Goal: Book appointment/travel/reservation

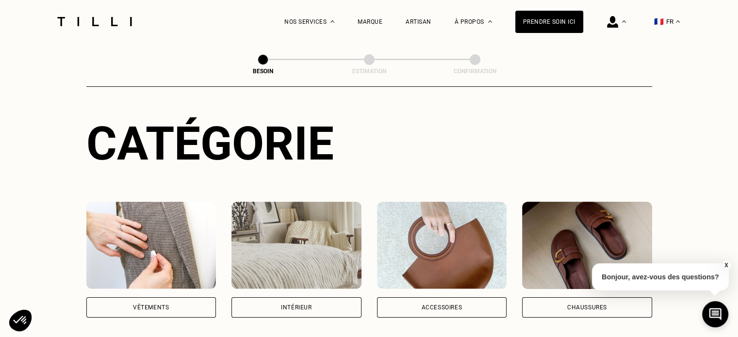
scroll to position [142, 0]
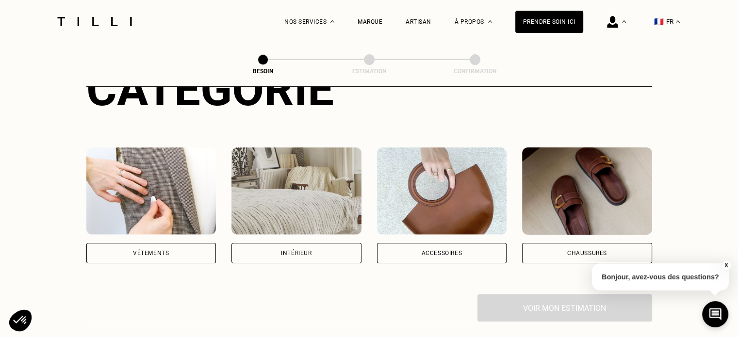
click at [161, 250] on div "Vêtements" at bounding box center [151, 253] width 36 height 6
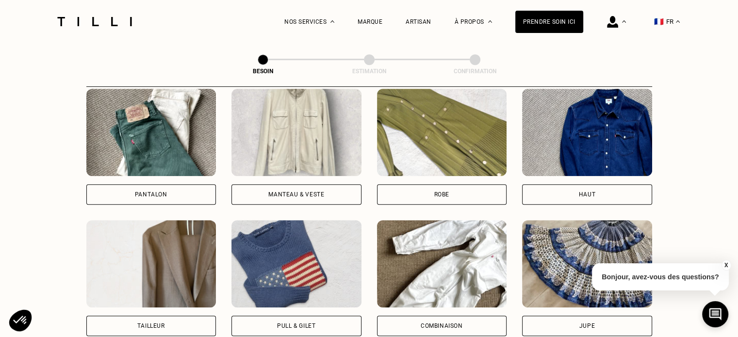
scroll to position [462, 0]
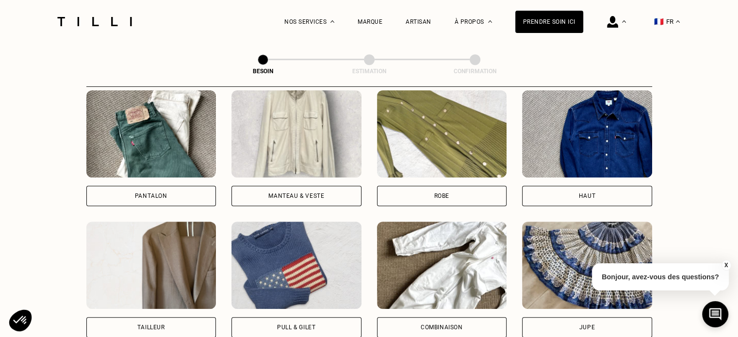
click at [408, 159] on img at bounding box center [442, 133] width 130 height 87
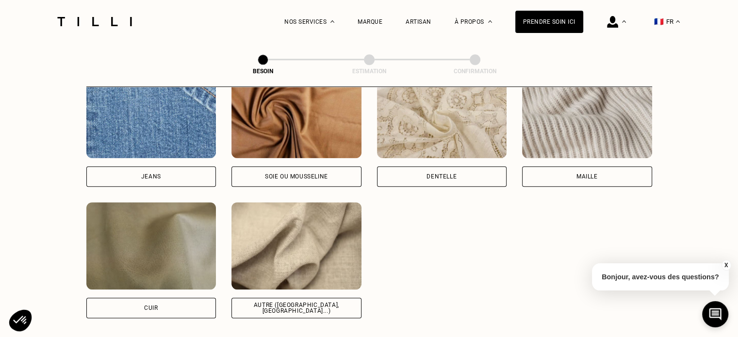
scroll to position [1071, 0]
click at [304, 306] on div "Autre ([GEOGRAPHIC_DATA], [GEOGRAPHIC_DATA]...)" at bounding box center [296, 308] width 130 height 20
select select "FR"
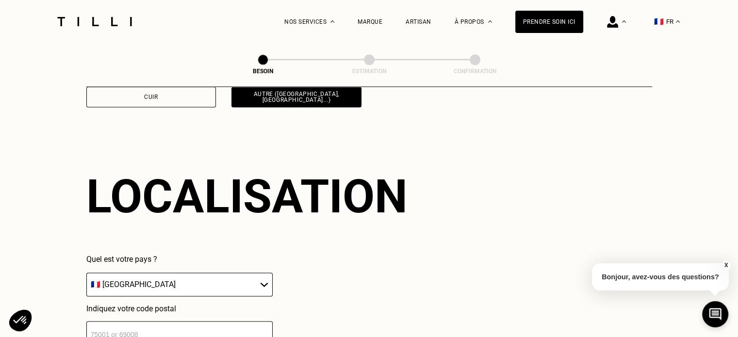
scroll to position [1303, 0]
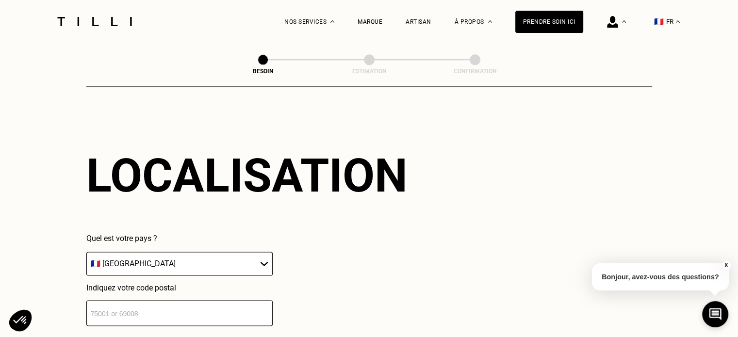
click at [209, 300] on input "number" at bounding box center [179, 313] width 186 height 26
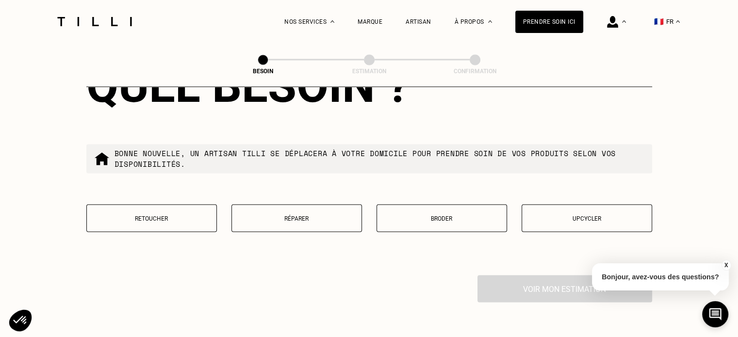
scroll to position [1636, 0]
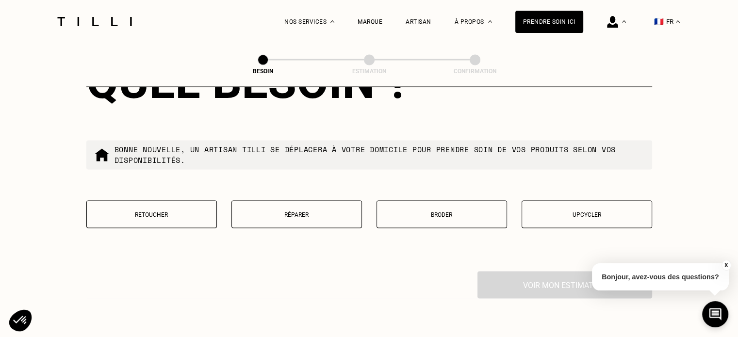
type input "13004"
click at [178, 223] on div "Retoucher Réparer Broder Upcycler" at bounding box center [369, 220] width 566 height 40
click at [161, 211] on p "Retoucher" at bounding box center [152, 214] width 120 height 7
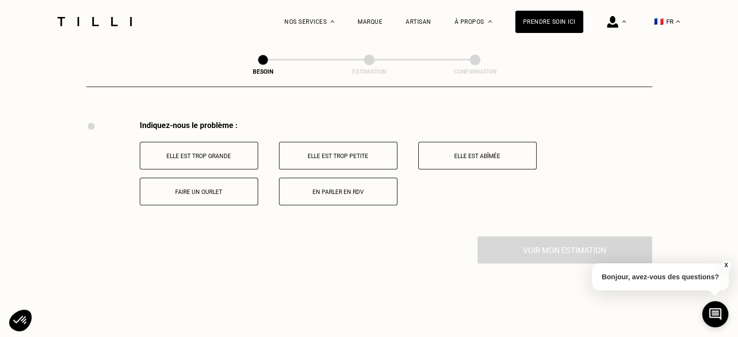
scroll to position [1793, 0]
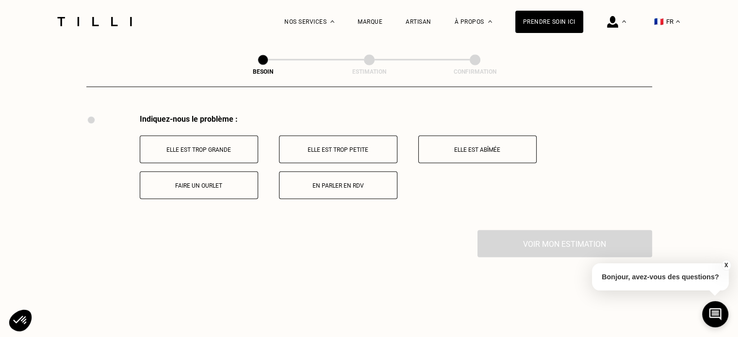
drag, startPoint x: 161, startPoint y: 211, endPoint x: 140, endPoint y: 139, distance: 75.3
click at [140, 139] on button "Elle est trop grande" at bounding box center [199, 149] width 118 height 28
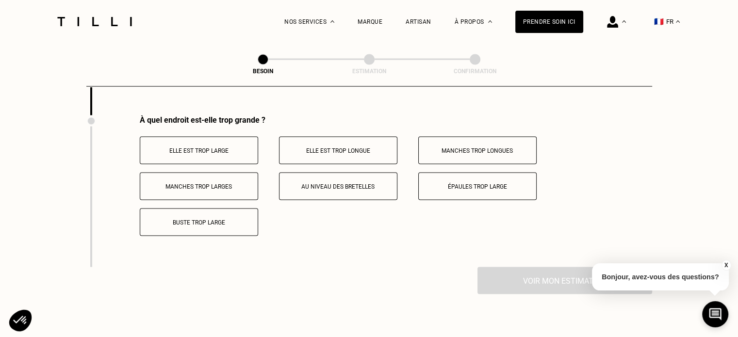
scroll to position [1909, 0]
click at [182, 146] on p "Elle est trop large" at bounding box center [199, 149] width 108 height 7
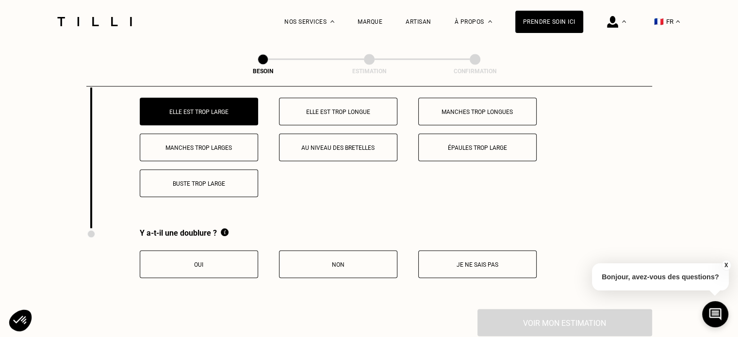
scroll to position [1947, 0]
click at [333, 254] on button "Non" at bounding box center [338, 264] width 118 height 28
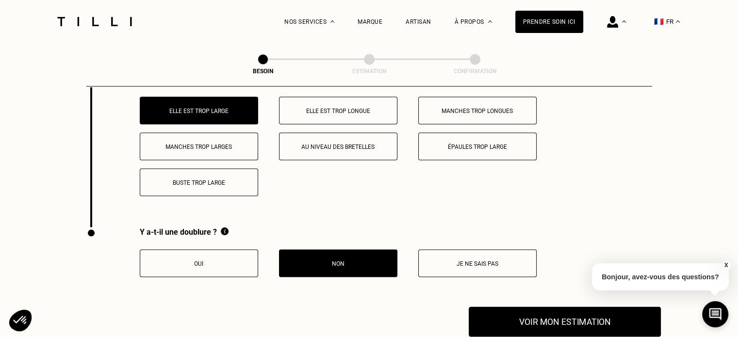
click at [547, 318] on button "Voir mon estimation" at bounding box center [565, 322] width 192 height 30
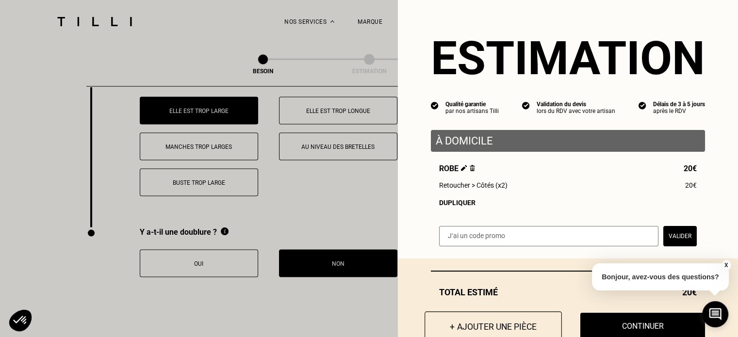
click at [486, 325] on button "+ Ajouter une pièce" at bounding box center [492, 326] width 137 height 30
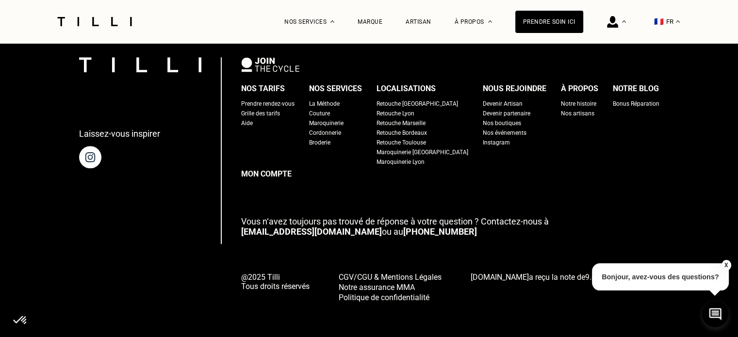
scroll to position [0, 0]
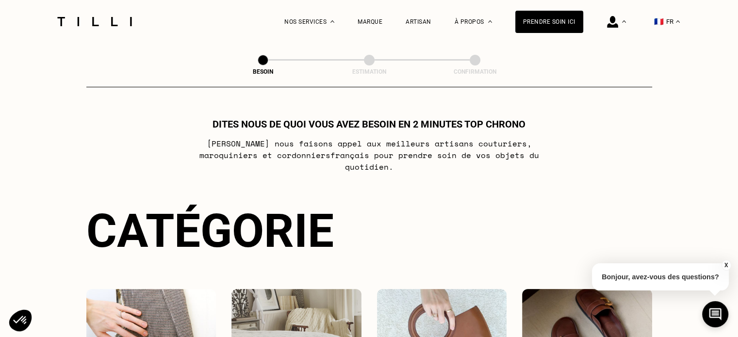
click at [727, 264] on button "X" at bounding box center [726, 265] width 10 height 11
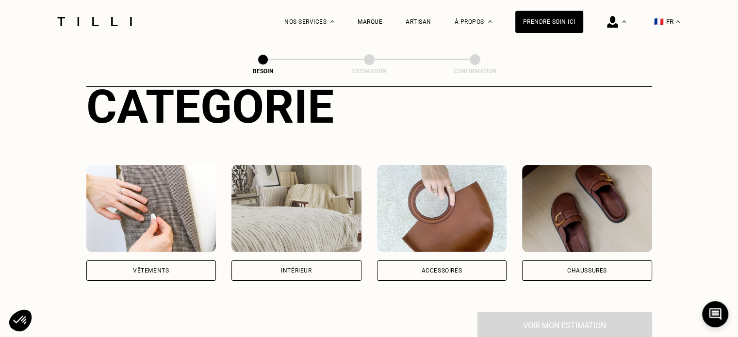
scroll to position [182, 0]
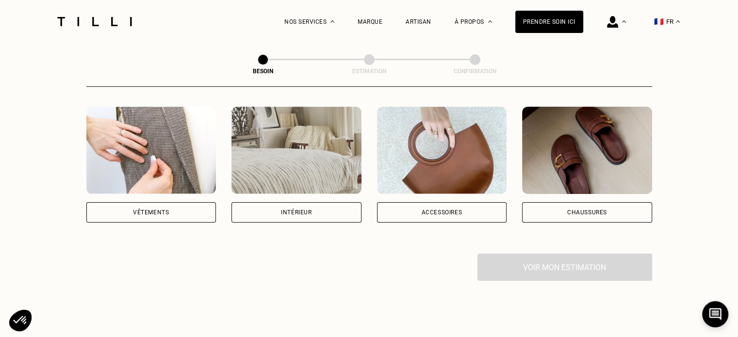
click at [169, 178] on img at bounding box center [151, 150] width 130 height 87
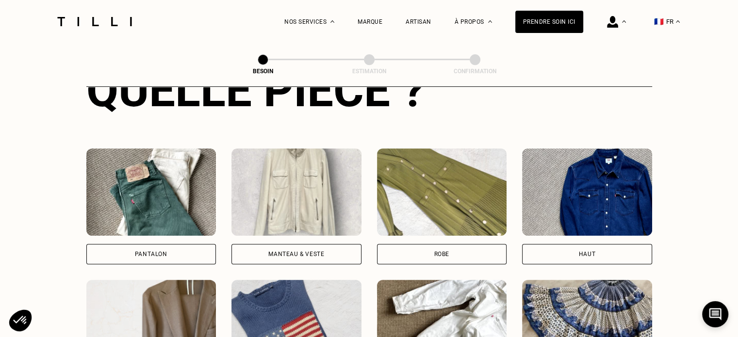
scroll to position [412, 0]
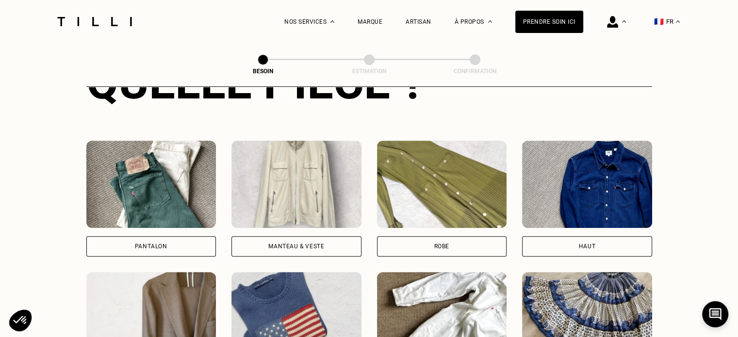
click at [603, 178] on img at bounding box center [587, 184] width 130 height 87
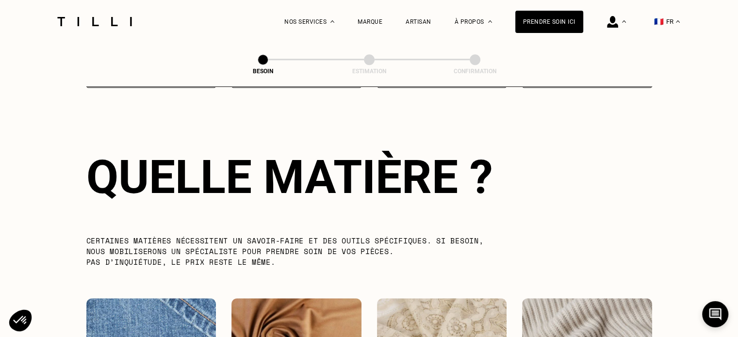
scroll to position [1070, 0]
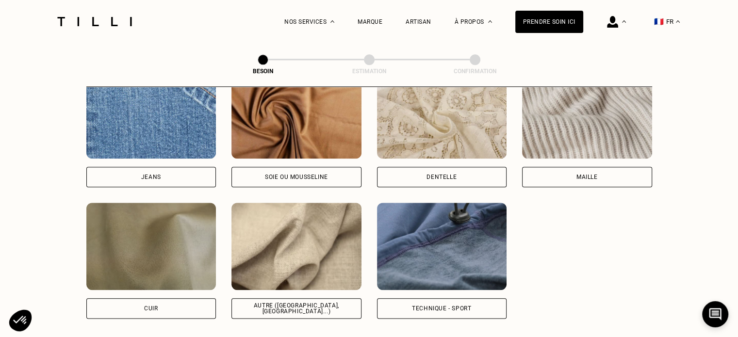
click at [308, 298] on div "Autre ([GEOGRAPHIC_DATA], [GEOGRAPHIC_DATA]...)" at bounding box center [296, 308] width 130 height 20
select select "FR"
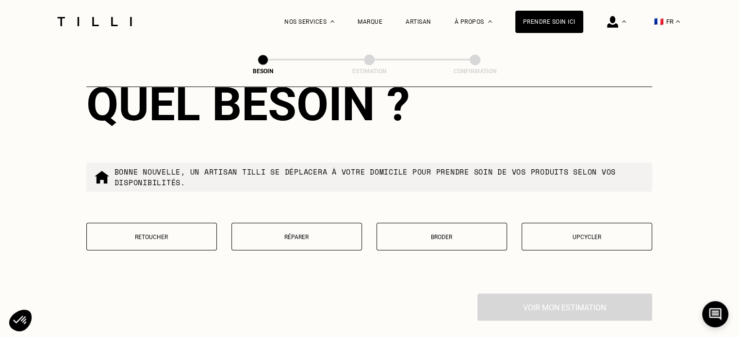
scroll to position [1654, 0]
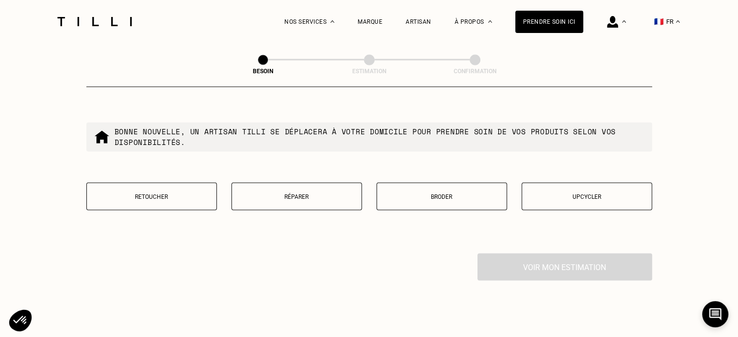
click at [167, 182] on button "Retoucher" at bounding box center [151, 196] width 130 height 28
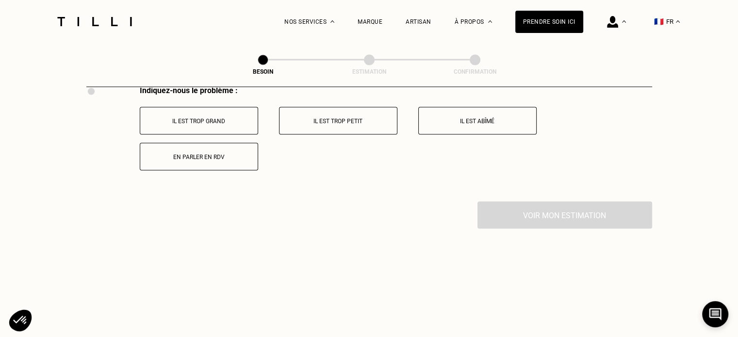
scroll to position [1826, 0]
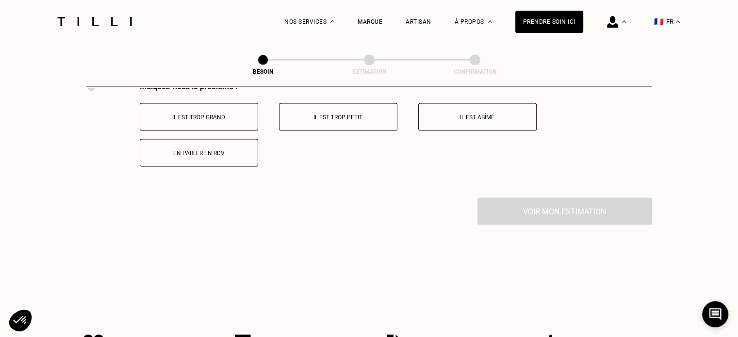
click at [227, 113] on p "Il est trop grand" at bounding box center [199, 116] width 108 height 7
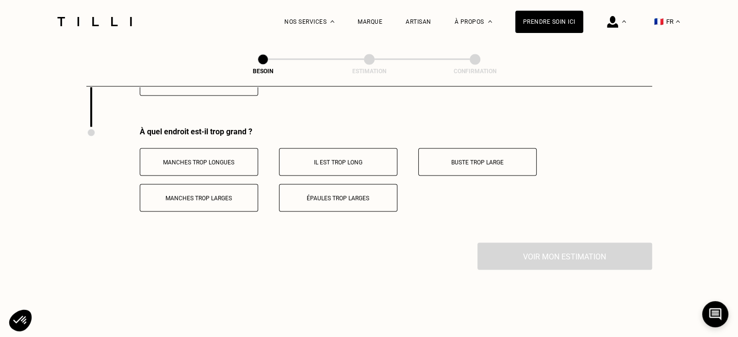
scroll to position [1909, 0]
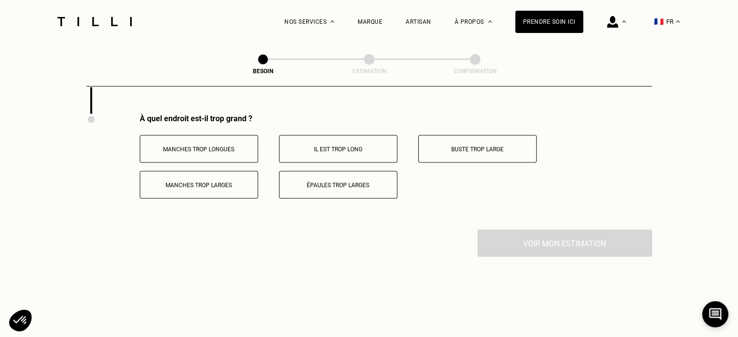
click at [360, 146] on p "Il est trop long" at bounding box center [338, 149] width 108 height 7
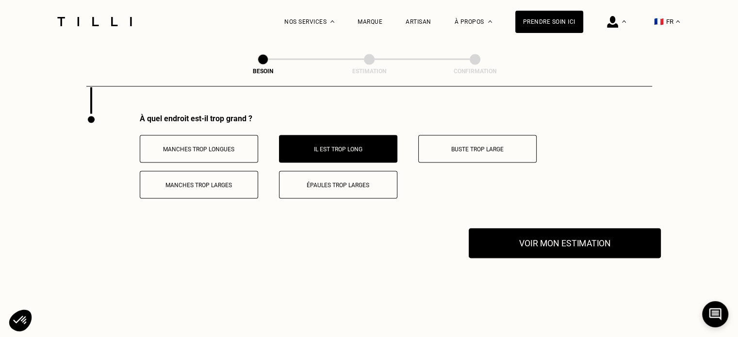
click at [532, 230] on button "Voir mon estimation" at bounding box center [565, 243] width 192 height 30
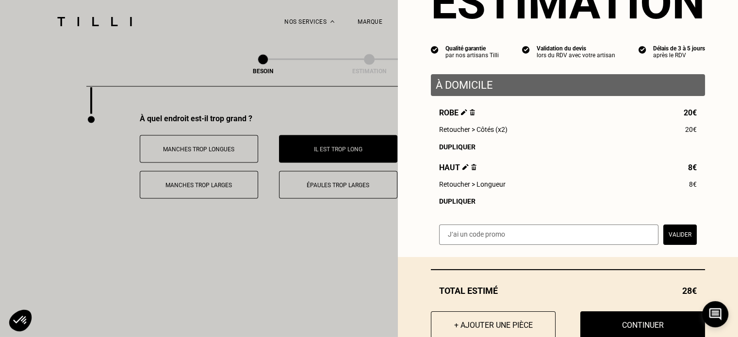
scroll to position [85, 0]
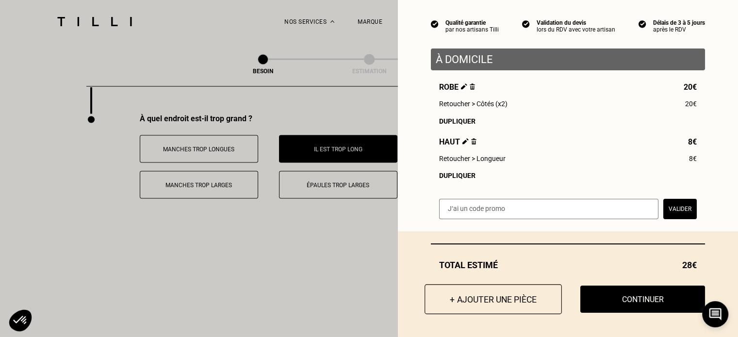
click at [495, 301] on button "+ Ajouter une pièce" at bounding box center [492, 299] width 137 height 30
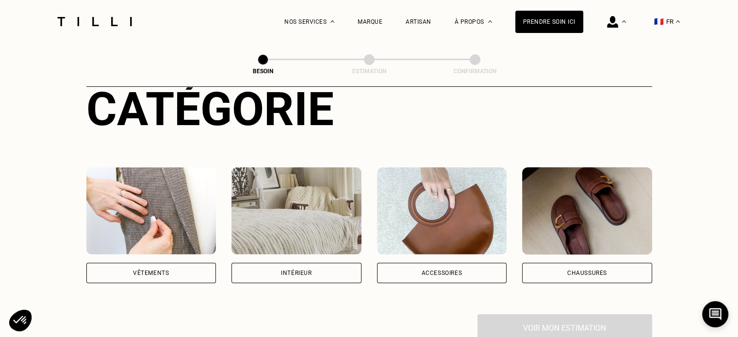
scroll to position [123, 0]
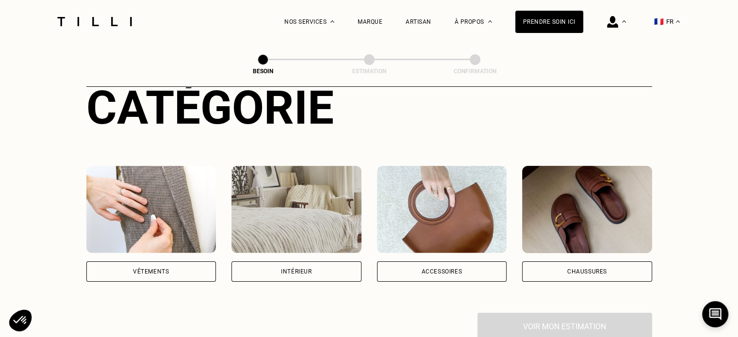
click at [187, 267] on div "Vêtements" at bounding box center [151, 271] width 130 height 20
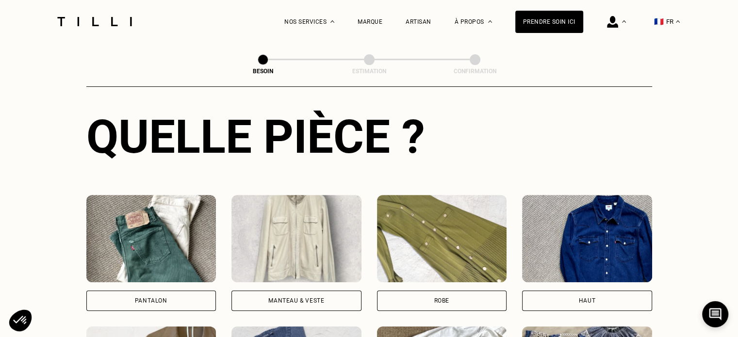
scroll to position [358, 0]
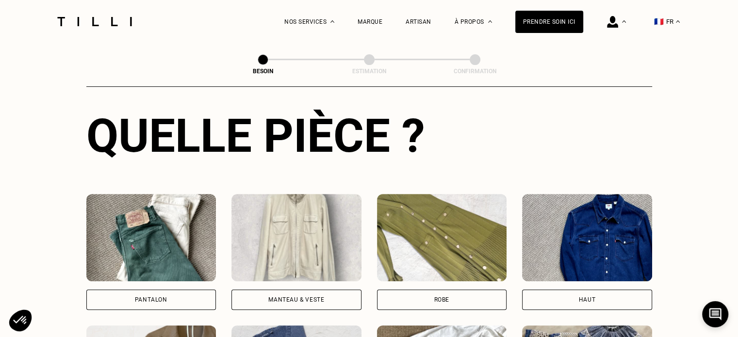
click at [171, 290] on div "Pantalon" at bounding box center [151, 300] width 130 height 20
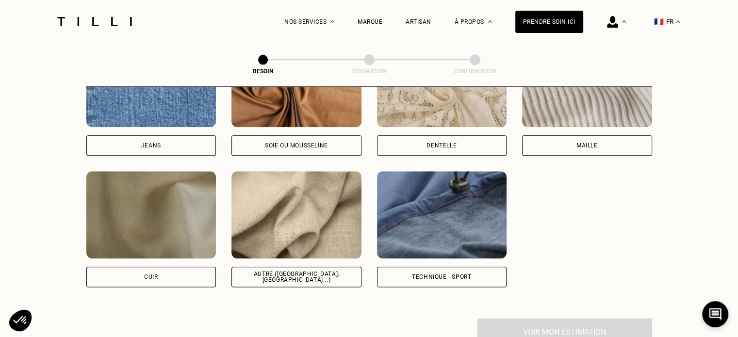
scroll to position [1102, 0]
click at [316, 271] on div "Autre ([GEOGRAPHIC_DATA], [GEOGRAPHIC_DATA]...)" at bounding box center [296, 277] width 113 height 12
select select "FR"
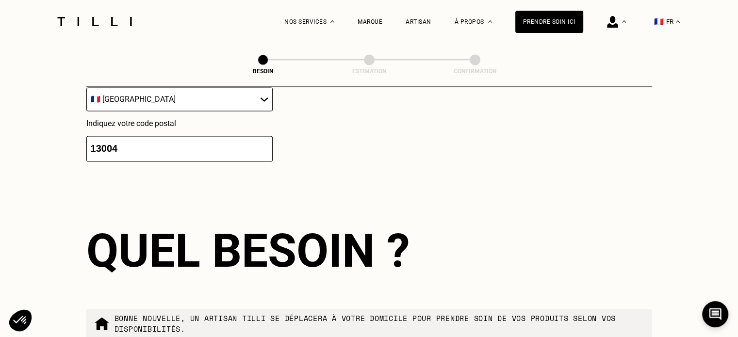
scroll to position [1628, 0]
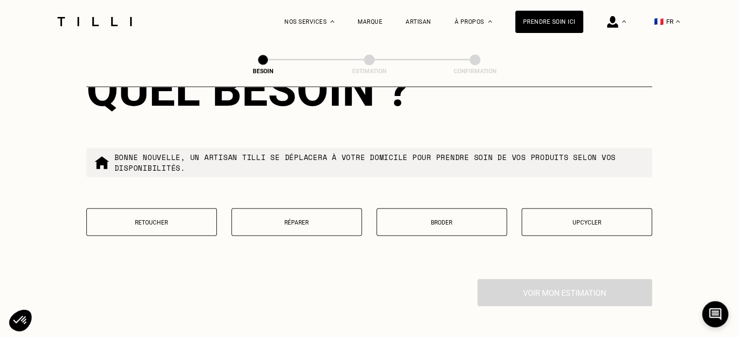
click at [309, 208] on button "Réparer" at bounding box center [296, 222] width 130 height 28
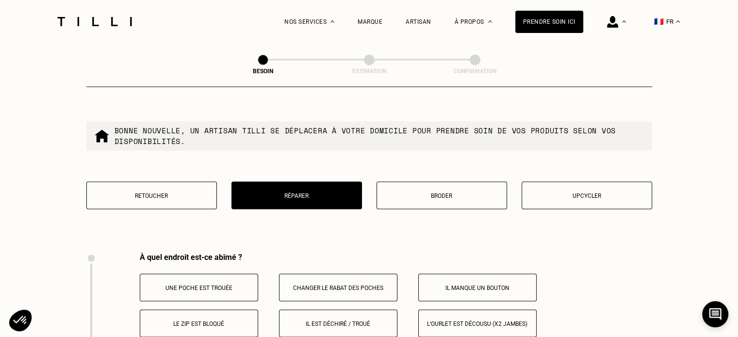
scroll to position [1650, 0]
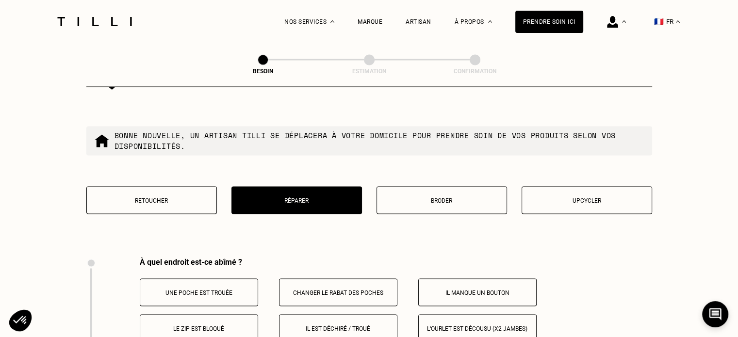
click at [191, 179] on div "Quel besoin ? Bonne nouvelle, un artisan tilli se déplacera à votre domicile po…" at bounding box center [369, 133] width 566 height 247
click at [186, 190] on button "Retoucher" at bounding box center [151, 200] width 130 height 28
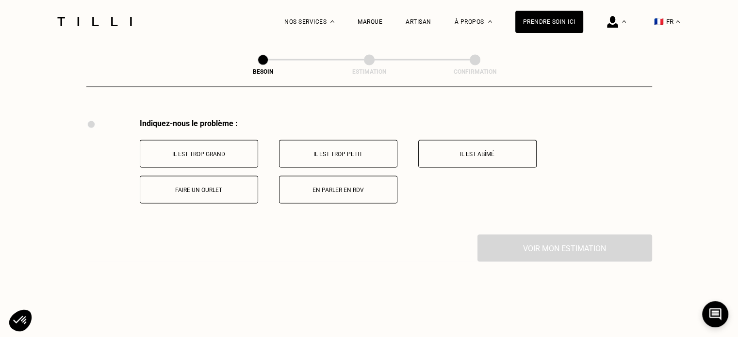
scroll to position [1793, 0]
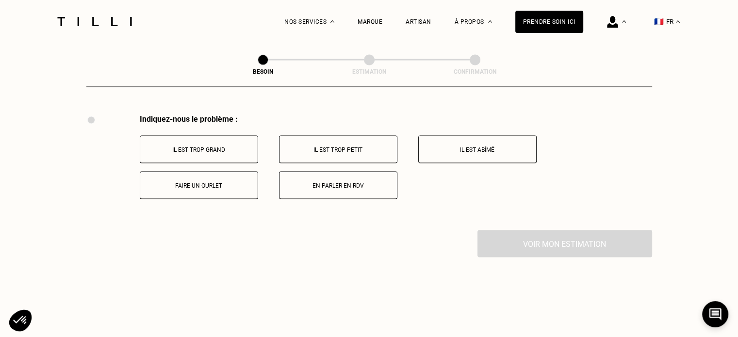
click at [312, 184] on button "En parler en RDV" at bounding box center [338, 185] width 118 height 28
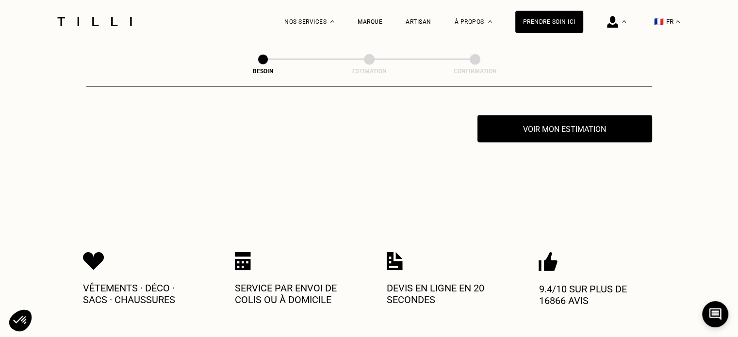
scroll to position [1909, 0]
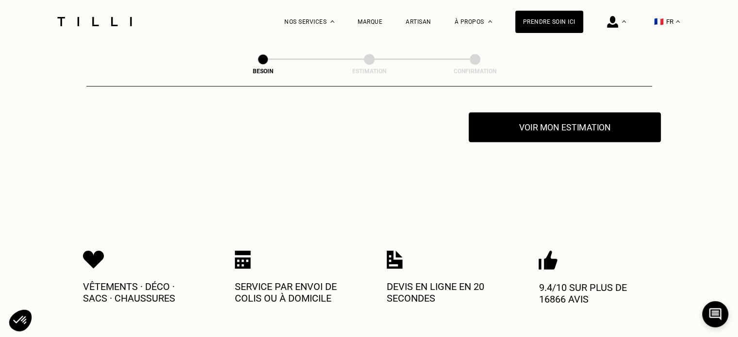
click at [548, 127] on button "Voir mon estimation" at bounding box center [565, 128] width 192 height 30
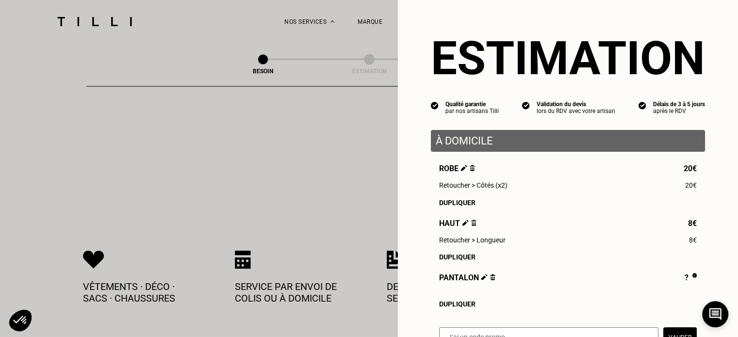
scroll to position [133, 0]
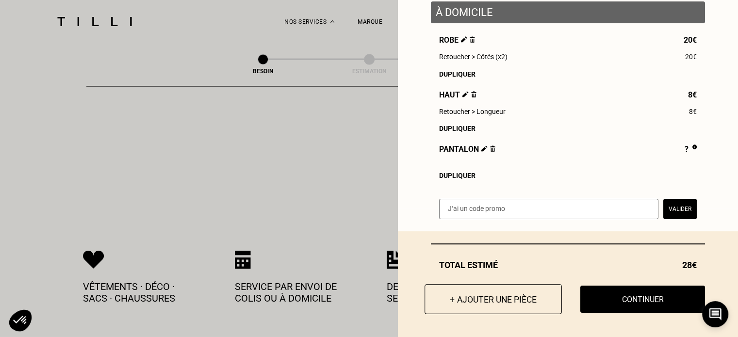
click at [467, 297] on button "+ Ajouter une pièce" at bounding box center [492, 299] width 137 height 30
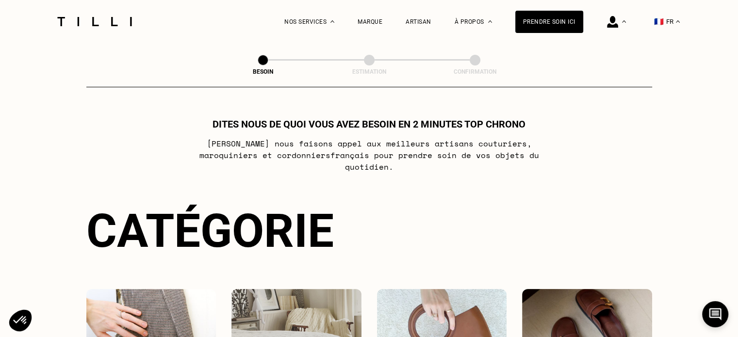
scroll to position [118, 0]
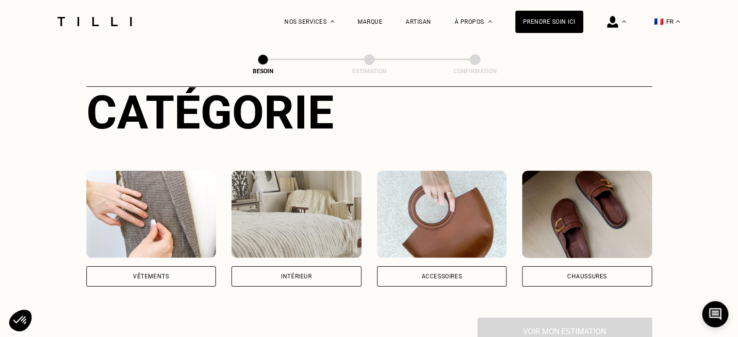
click at [298, 274] on div "Intérieur" at bounding box center [296, 276] width 130 height 20
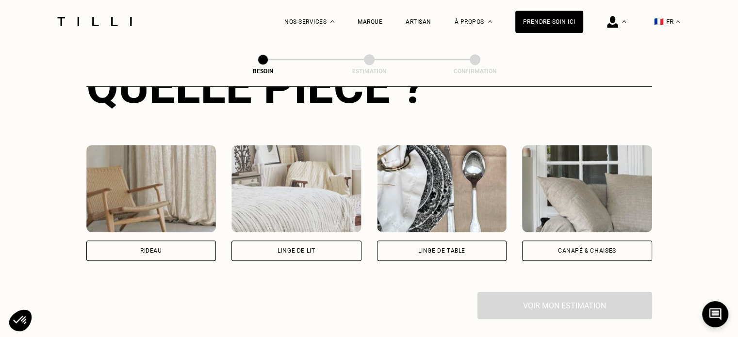
scroll to position [409, 0]
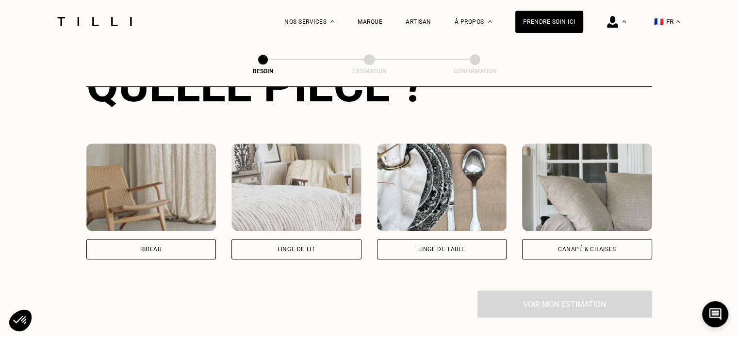
click at [301, 239] on div "Linge de lit" at bounding box center [296, 249] width 130 height 20
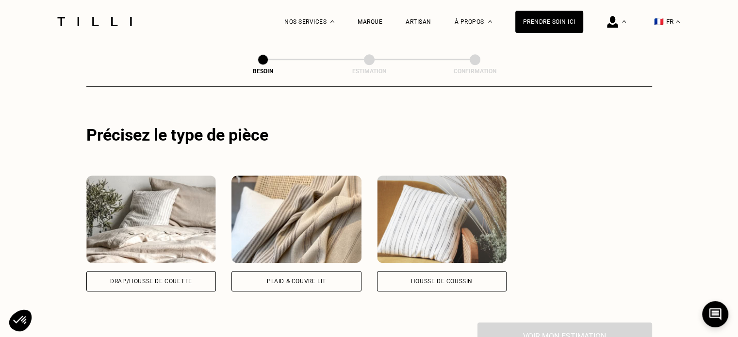
scroll to position [608, 0]
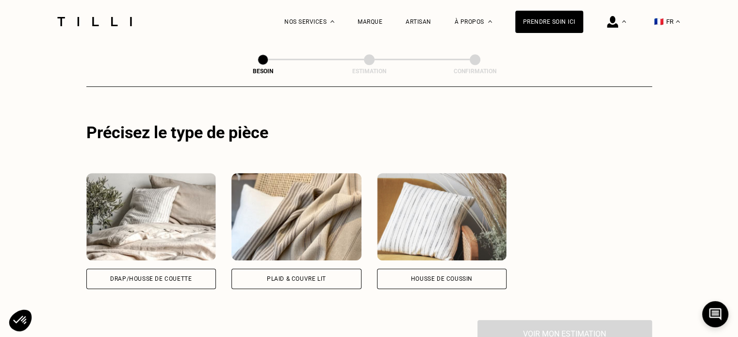
click at [180, 276] on div "Drap/Housse de couette" at bounding box center [150, 279] width 81 height 6
select select "FR"
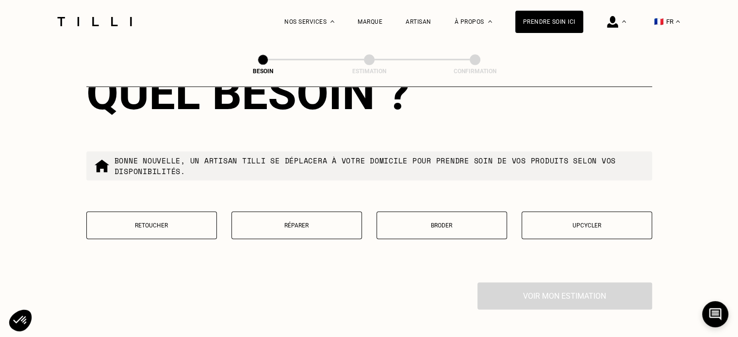
scroll to position [1133, 0]
click at [332, 222] on p "Réparer" at bounding box center [297, 225] width 120 height 7
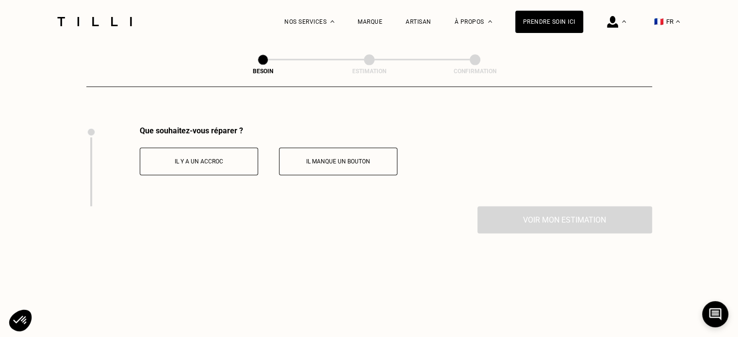
scroll to position [1300, 0]
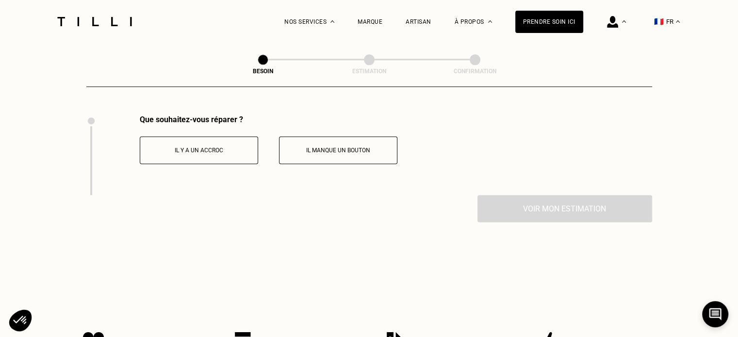
click at [209, 140] on button "Il y a un accroc" at bounding box center [199, 150] width 118 height 28
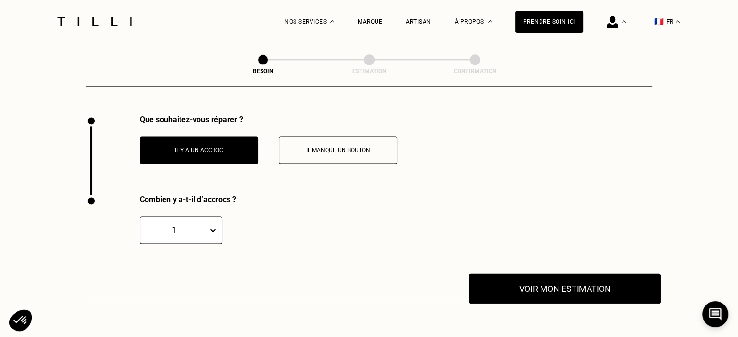
click at [557, 283] on button "Voir mon estimation" at bounding box center [565, 289] width 192 height 30
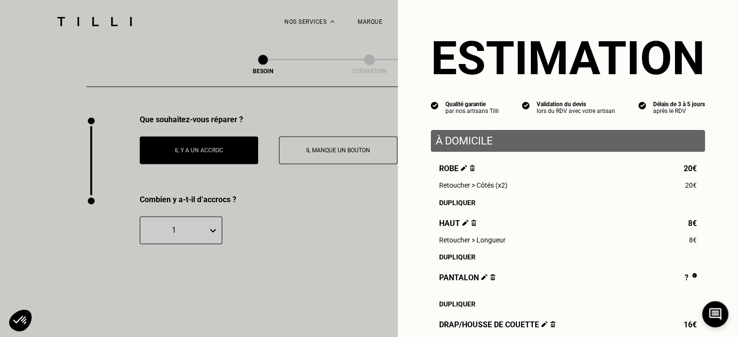
scroll to position [206, 0]
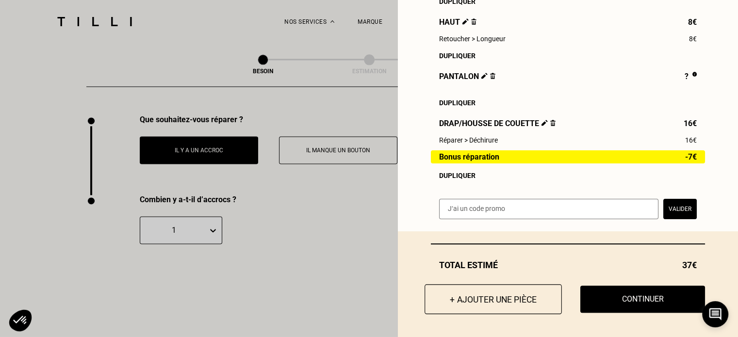
click at [480, 305] on button "+ Ajouter une pièce" at bounding box center [492, 299] width 137 height 30
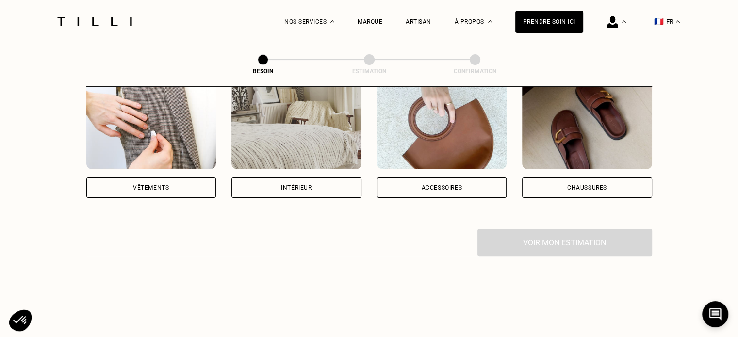
scroll to position [208, 0]
click at [301, 184] on div "Intérieur" at bounding box center [296, 187] width 31 height 6
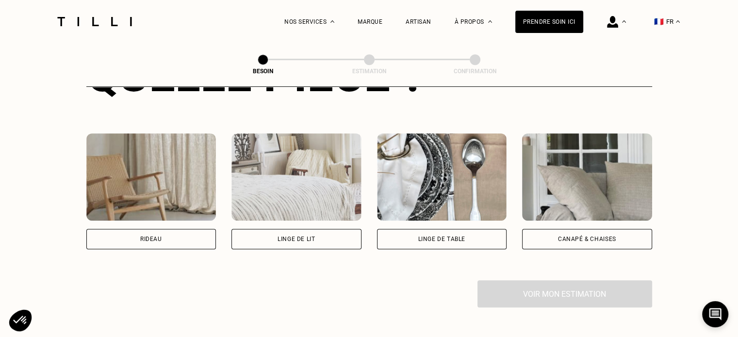
scroll to position [419, 0]
click at [292, 236] on div "Linge de lit" at bounding box center [295, 239] width 37 height 6
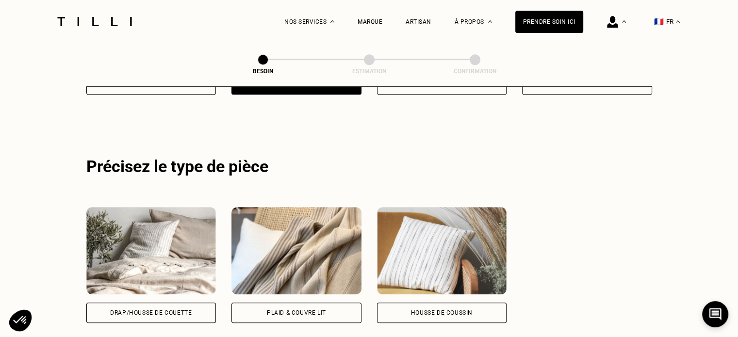
scroll to position [581, 0]
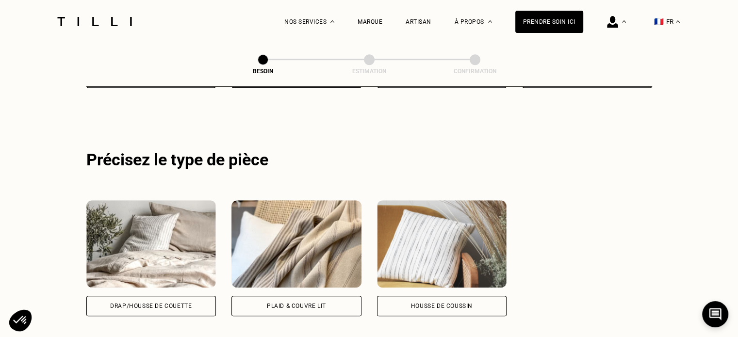
click at [174, 303] on div "Drap/Housse de couette" at bounding box center [150, 306] width 81 height 6
select select "FR"
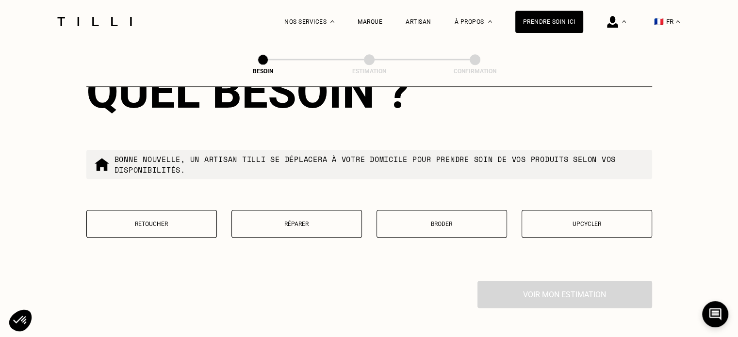
scroll to position [1147, 0]
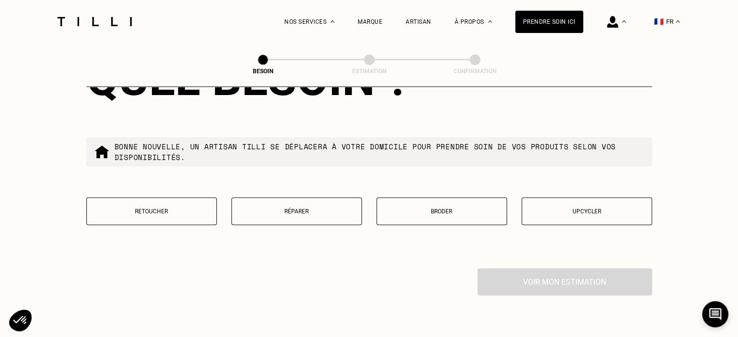
click at [167, 197] on button "Retoucher" at bounding box center [151, 211] width 130 height 28
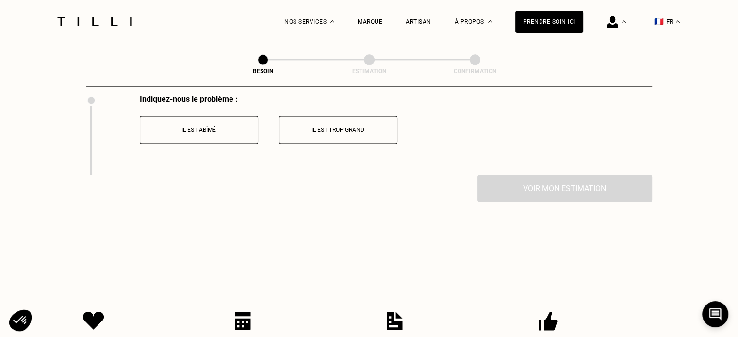
scroll to position [1324, 0]
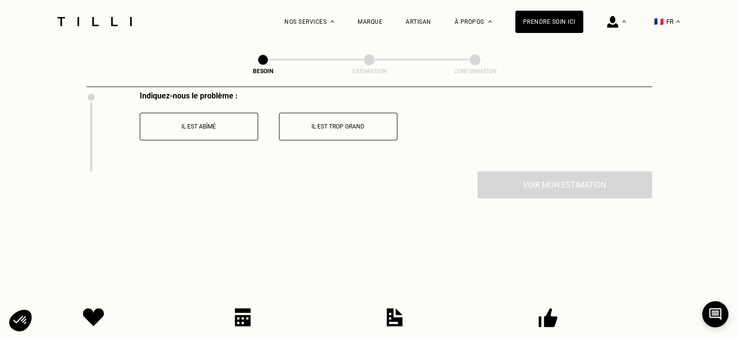
click at [225, 113] on button "Il est abîmé" at bounding box center [199, 127] width 118 height 28
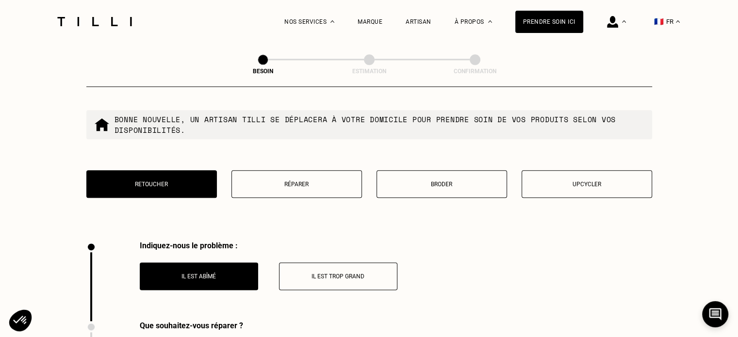
scroll to position [1174, 0]
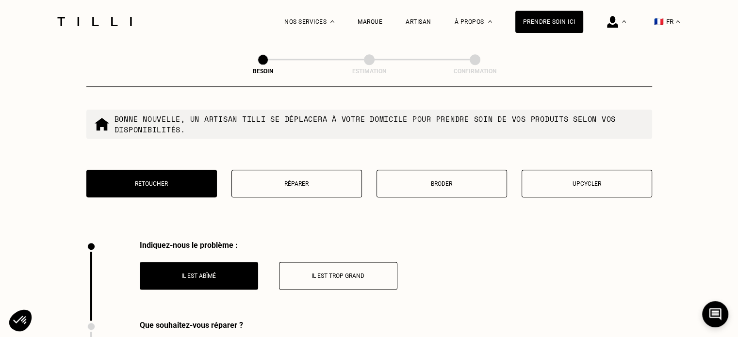
click at [577, 181] on button "Upcycler" at bounding box center [586, 184] width 130 height 28
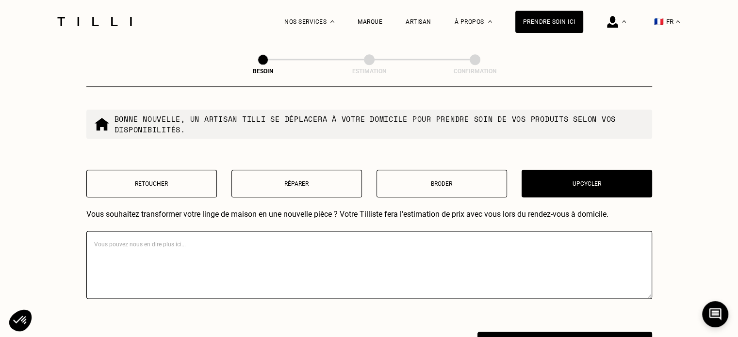
click at [403, 222] on div "Vous souhaitez transformer votre linge de maison en une nouvelle pièce ? Votre …" at bounding box center [369, 255] width 566 height 91
click at [355, 248] on textarea at bounding box center [369, 265] width 566 height 68
click at [107, 239] on textarea "Les elastiques au coin" at bounding box center [369, 265] width 566 height 68
click at [189, 240] on textarea "Les4 elastiques au coin" at bounding box center [369, 265] width 566 height 68
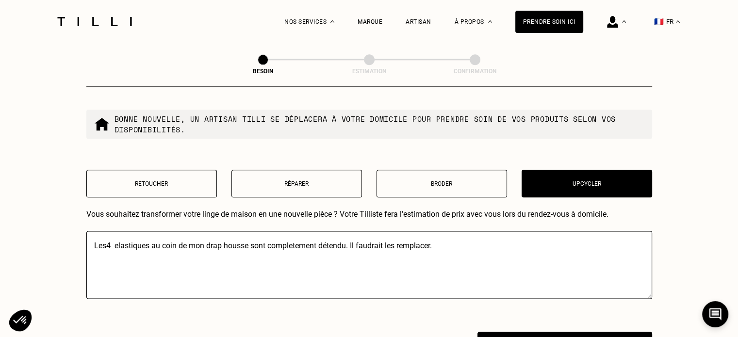
click at [113, 240] on textarea "Les4 elastiques au coin" at bounding box center [369, 265] width 566 height 68
click at [105, 239] on textarea "Les4 elastiques au coin" at bounding box center [369, 265] width 566 height 68
type textarea "Les 4 elastiques au coin de mon drap housse sont completement détendu. Il faudr…"
click at [297, 245] on textarea "Les4 elastiques au coin" at bounding box center [369, 265] width 566 height 68
click at [275, 248] on textarea "Les4 elastiques au coin" at bounding box center [369, 265] width 566 height 68
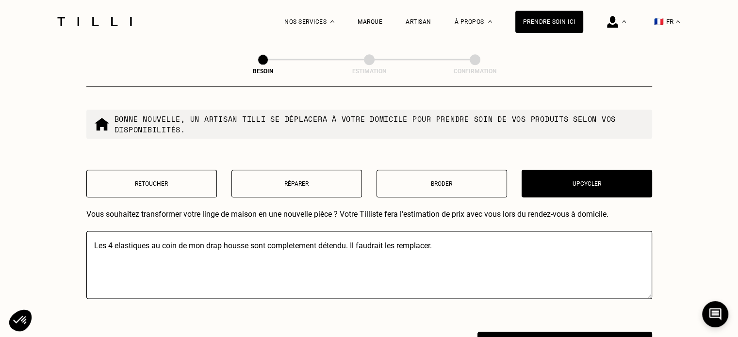
click at [188, 237] on textarea "Les4 elastiques au coin" at bounding box center [369, 265] width 566 height 68
drag, startPoint x: 113, startPoint y: 202, endPoint x: 571, endPoint y: 290, distance: 466.2
click at [113, 202] on div "Retoucher Réparer Broder Upcycler Vous souhaitez transformer votre linge de mai…" at bounding box center [369, 235] width 566 height 131
click at [157, 261] on textarea "Les 4 elastiques au coin de mon drap housse sont completement détendu. Il faudr…" at bounding box center [369, 265] width 566 height 68
click at [202, 140] on div "Quel besoin ? Bonne nouvelle, un artisan tilli se déplacera à votre domicile po…" at bounding box center [369, 162] width 566 height 339
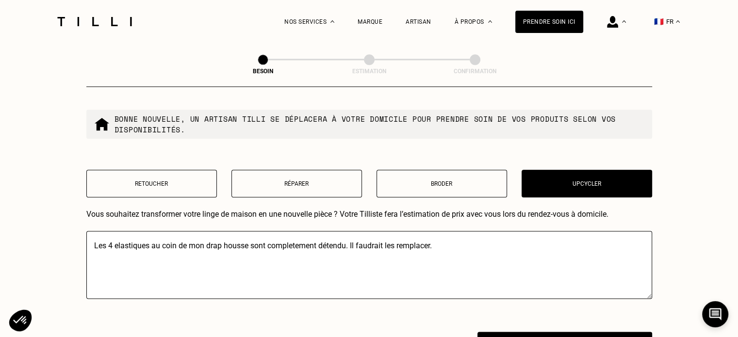
click at [236, 144] on div "Quel besoin ? Bonne nouvelle, un artisan tilli se déplacera à votre domicile po…" at bounding box center [369, 162] width 566 height 339
click at [113, 183] on button "Retoucher" at bounding box center [151, 184] width 130 height 28
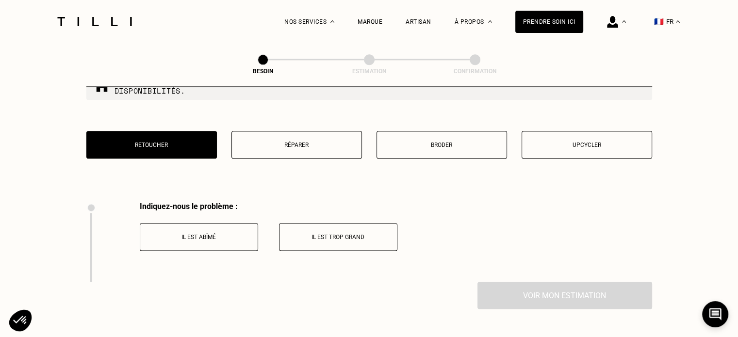
scroll to position [1212, 0]
click at [598, 131] on button "Upcycler" at bounding box center [586, 145] width 130 height 28
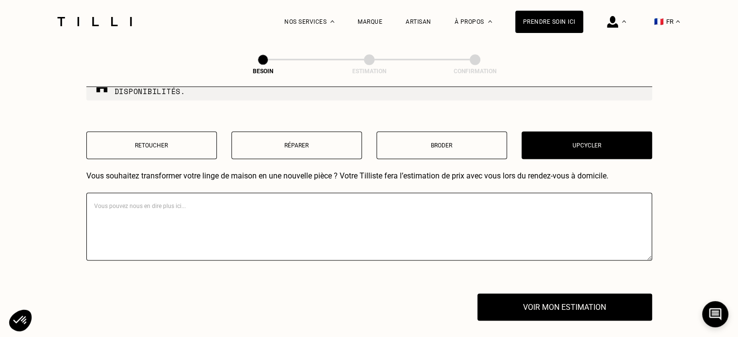
click at [382, 194] on textarea at bounding box center [369, 227] width 566 height 68
click at [118, 203] on textarea "Les" at bounding box center [369, 227] width 566 height 68
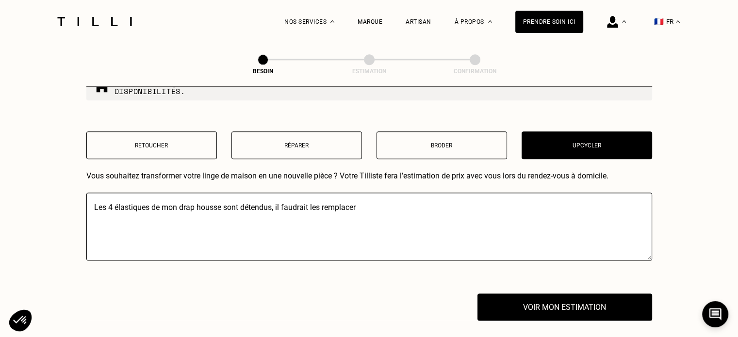
click at [111, 203] on textarea "Les 4 é" at bounding box center [369, 227] width 566 height 68
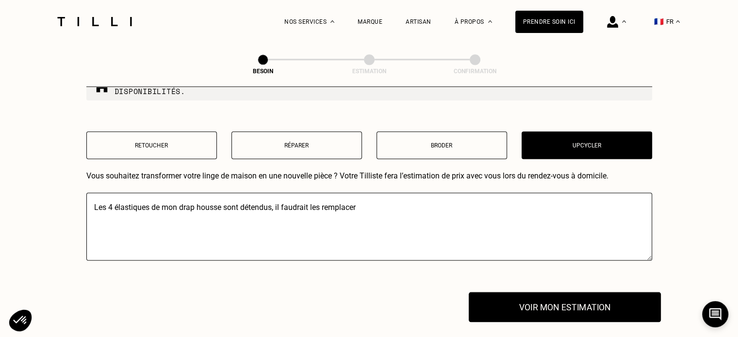
type textarea "Les 4 élastiques de mon drap housse sont détendus, il faudrait les remplacer"
click at [547, 297] on button "Voir mon estimation" at bounding box center [565, 307] width 192 height 30
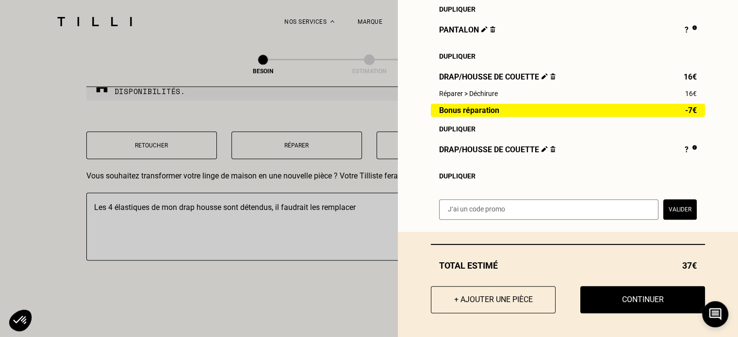
scroll to position [285, 0]
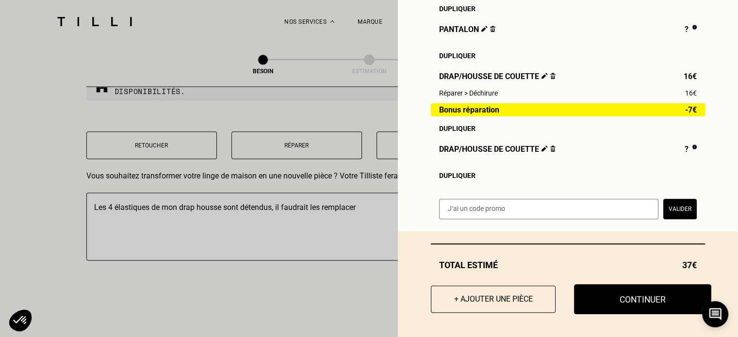
click at [620, 309] on button "Continuer" at bounding box center [642, 299] width 137 height 30
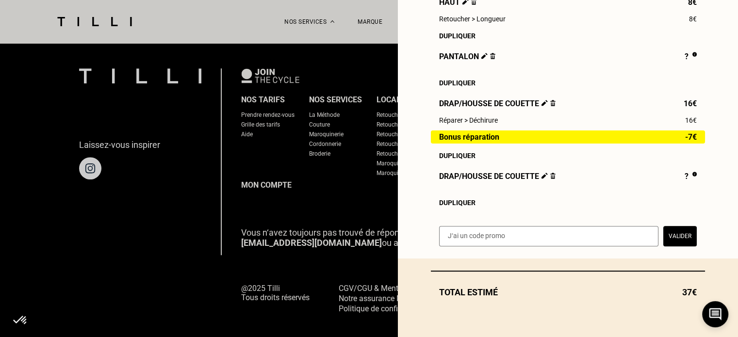
scroll to position [258, 0]
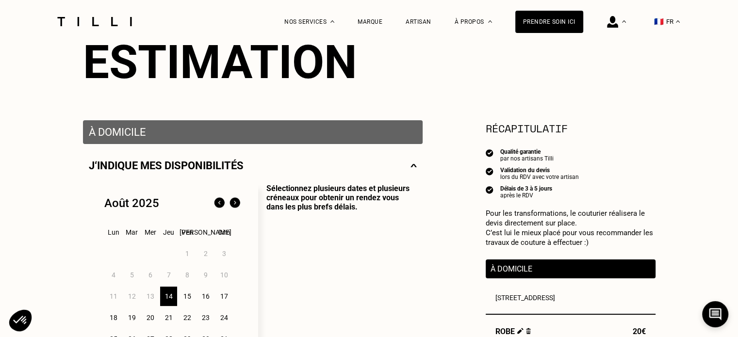
scroll to position [194, 0]
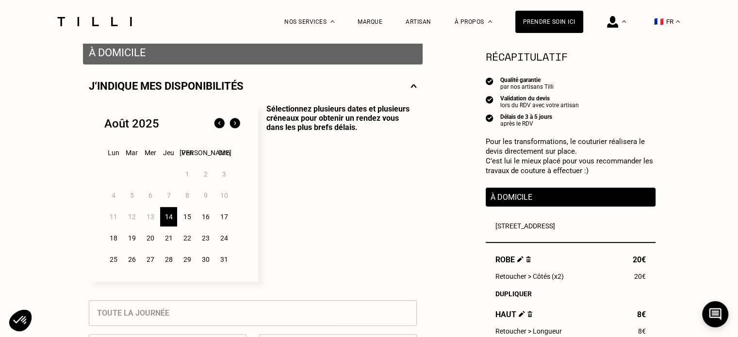
drag, startPoint x: 109, startPoint y: 240, endPoint x: 133, endPoint y: 240, distance: 24.2
click at [109, 240] on div "18" at bounding box center [113, 237] width 17 height 19
click at [125, 318] on p "Toute la journée" at bounding box center [133, 312] width 72 height 9
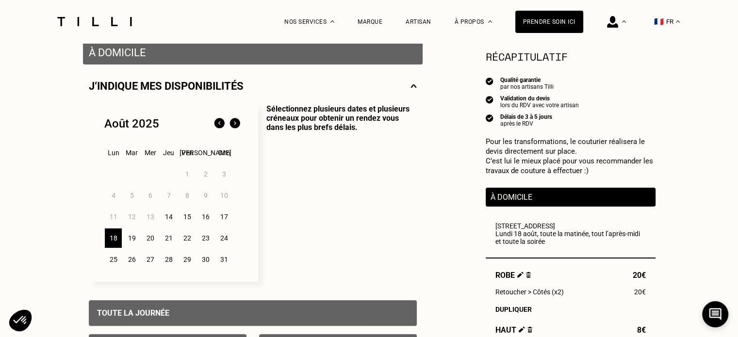
click at [133, 240] on div "19" at bounding box center [131, 237] width 17 height 19
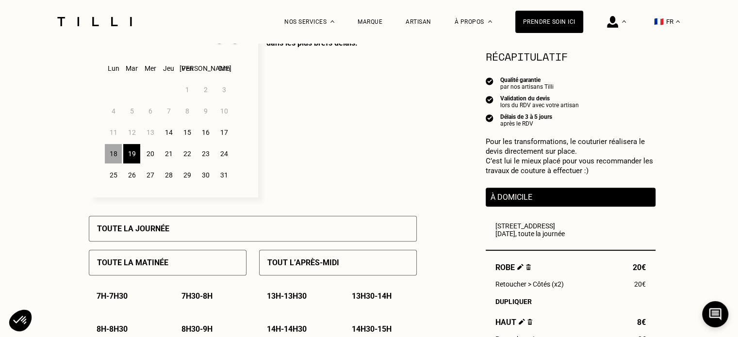
scroll to position [281, 0]
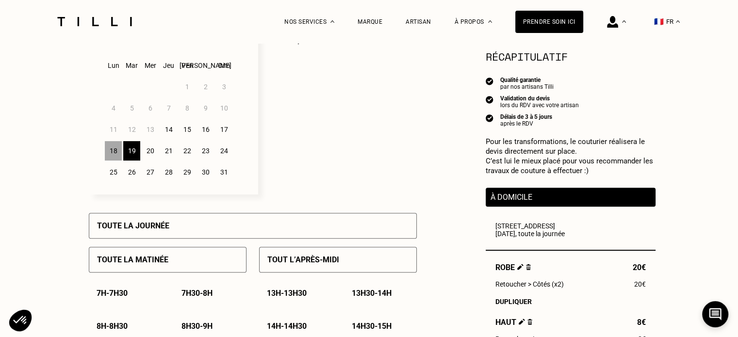
click at [142, 228] on p "Toute la journée" at bounding box center [133, 225] width 72 height 9
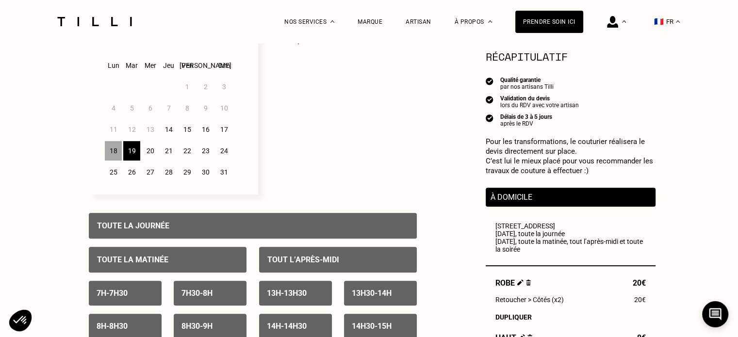
click at [230, 152] on div "24" at bounding box center [223, 150] width 17 height 19
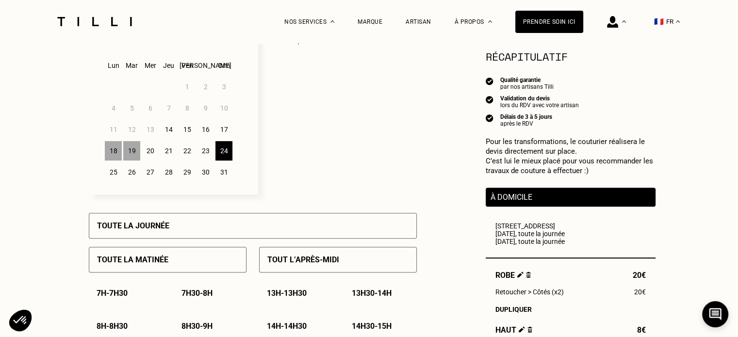
click at [194, 230] on div "Toute la journée" at bounding box center [253, 226] width 328 height 26
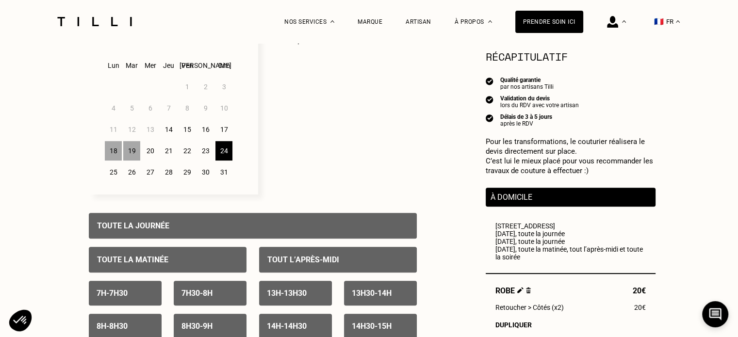
click at [184, 169] on div "29" at bounding box center [186, 171] width 17 height 19
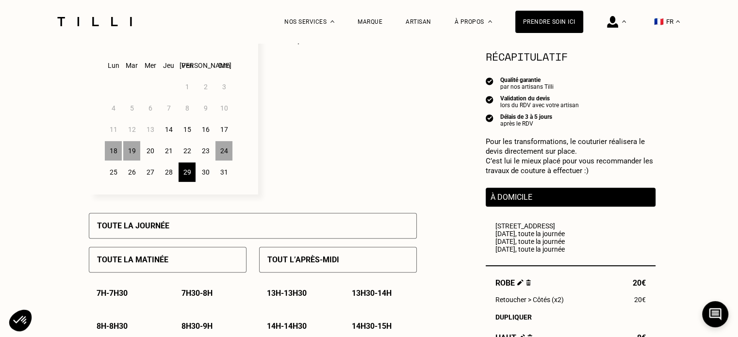
click at [188, 228] on div "Toute la journée" at bounding box center [253, 226] width 328 height 26
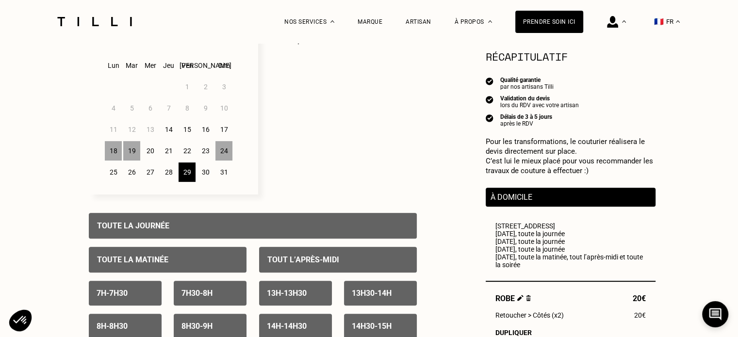
click at [107, 177] on div "25" at bounding box center [113, 171] width 17 height 19
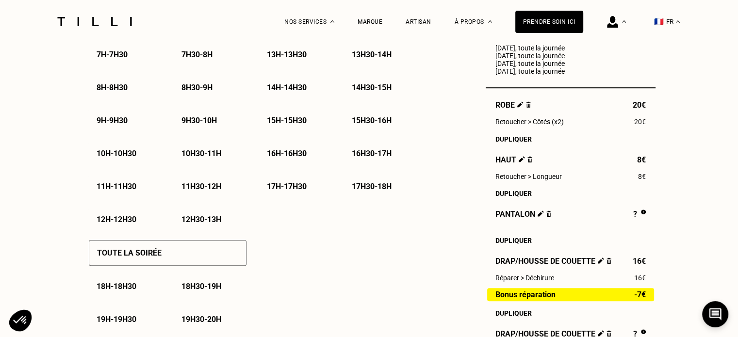
scroll to position [521, 0]
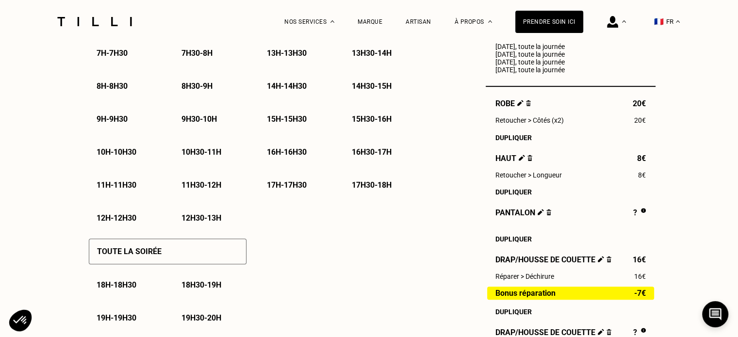
click at [211, 259] on div "Toute la soirée" at bounding box center [168, 252] width 158 height 26
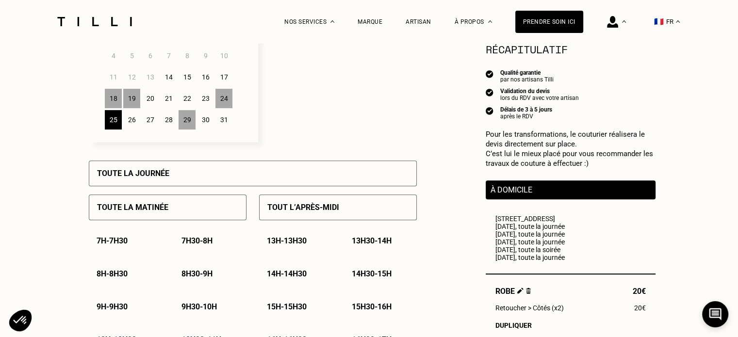
scroll to position [329, 0]
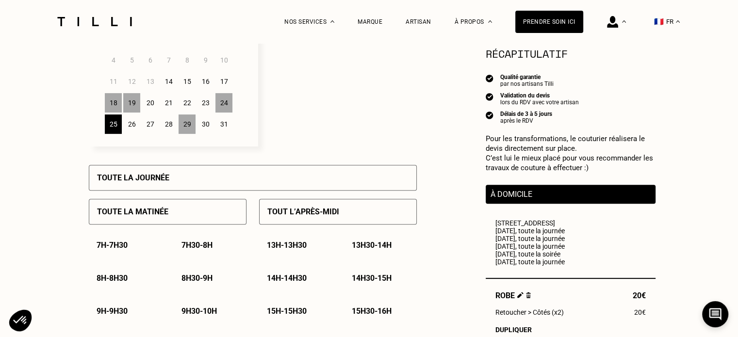
click at [129, 122] on div "26" at bounding box center [131, 123] width 17 height 19
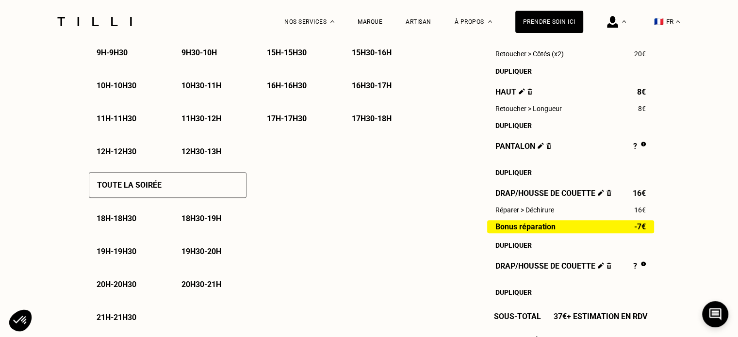
scroll to position [590, 0]
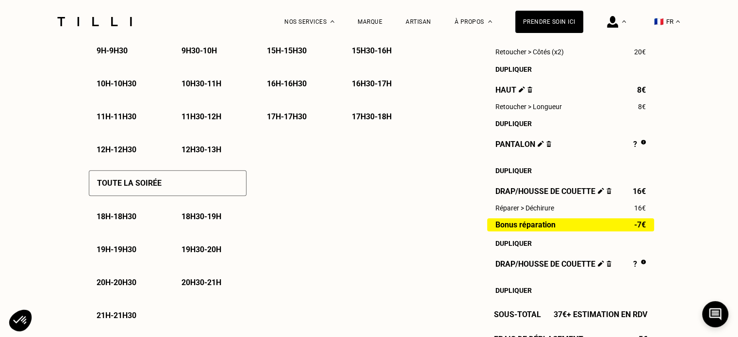
click at [175, 185] on div "Toute la soirée" at bounding box center [168, 183] width 158 height 26
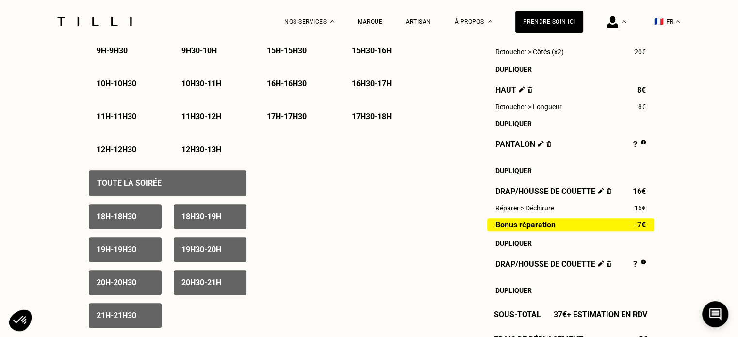
scroll to position [364, 0]
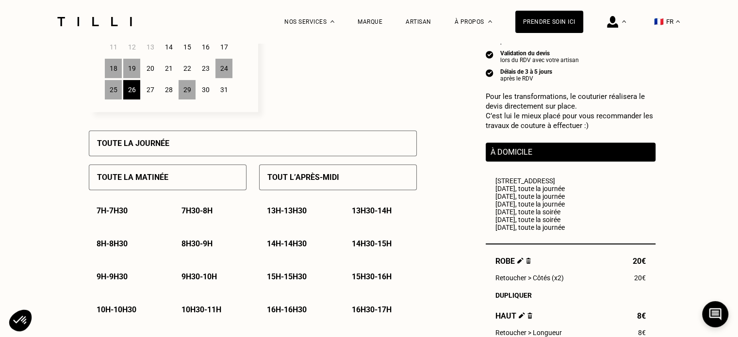
click at [149, 91] on div "27" at bounding box center [150, 89] width 17 height 19
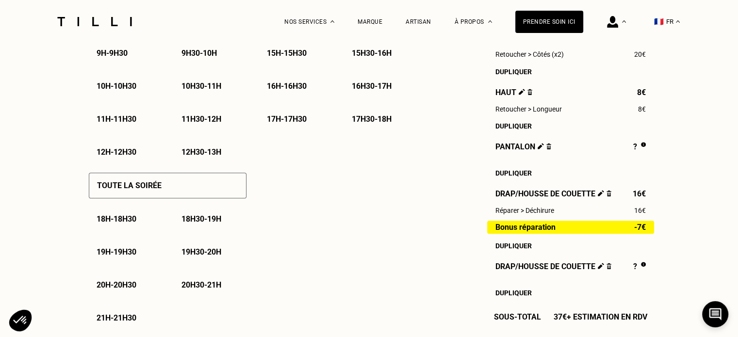
click at [183, 181] on div "Toute la soirée" at bounding box center [168, 186] width 158 height 26
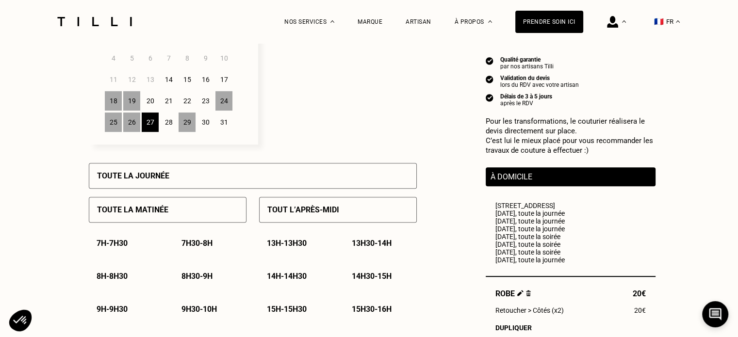
scroll to position [326, 0]
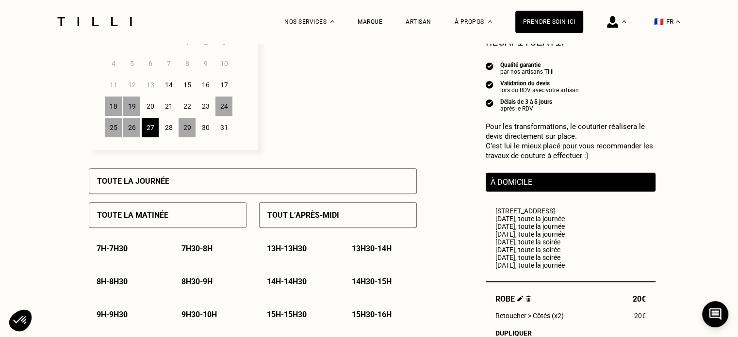
click at [169, 129] on div "28" at bounding box center [168, 127] width 17 height 19
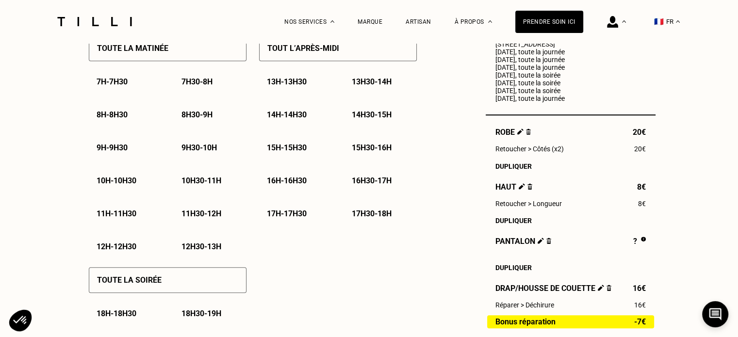
click at [192, 283] on div "Toute la soirée" at bounding box center [168, 280] width 158 height 26
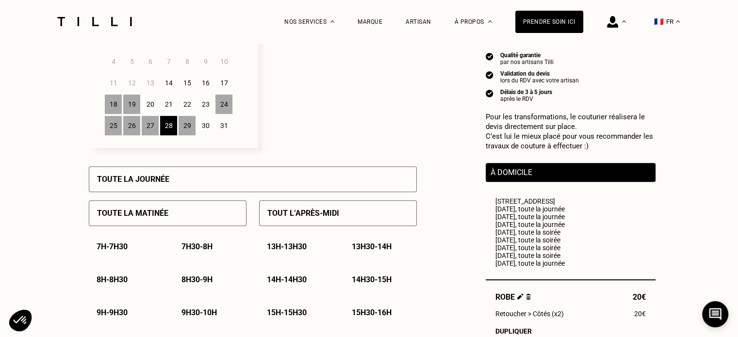
scroll to position [313, 0]
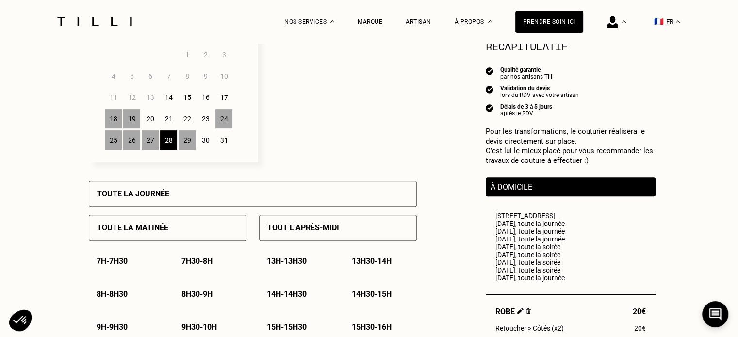
drag, startPoint x: 202, startPoint y: 130, endPoint x: 192, endPoint y: 186, distance: 56.2
click at [202, 129] on div "23" at bounding box center [205, 118] width 17 height 19
click at [203, 142] on div "30" at bounding box center [205, 139] width 17 height 19
click at [192, 186] on div "Toute la journée" at bounding box center [253, 194] width 328 height 26
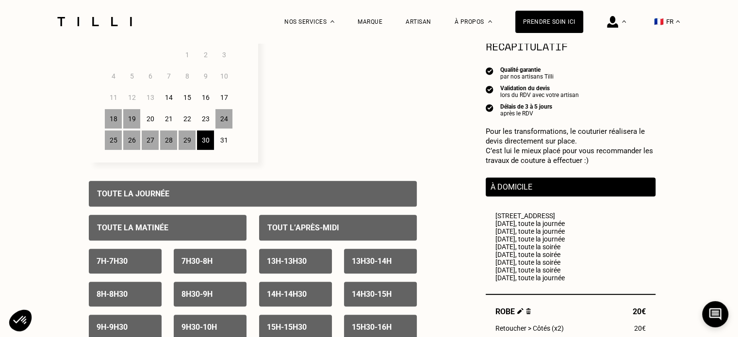
click at [219, 143] on div "31" at bounding box center [223, 139] width 17 height 19
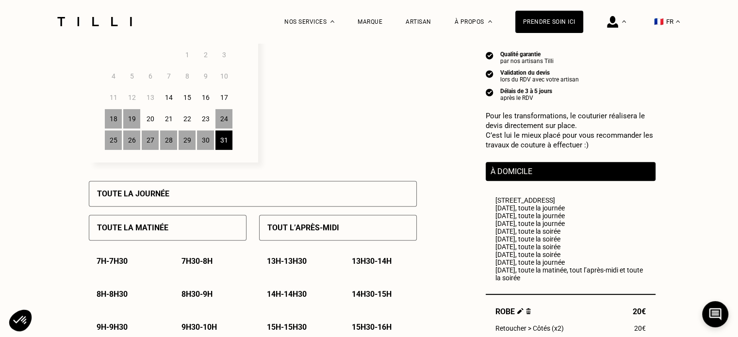
click at [204, 192] on div "Toute la journée" at bounding box center [253, 194] width 328 height 26
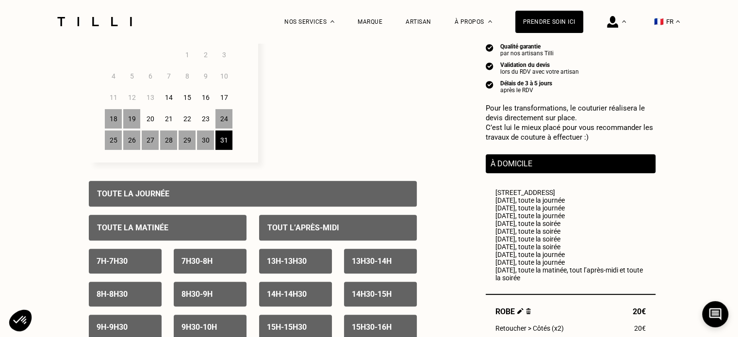
click at [202, 230] on div "Toute la matinée" at bounding box center [168, 228] width 158 height 26
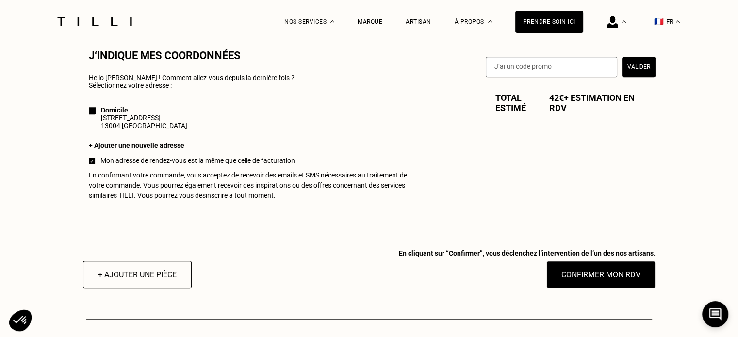
scroll to position [894, 0]
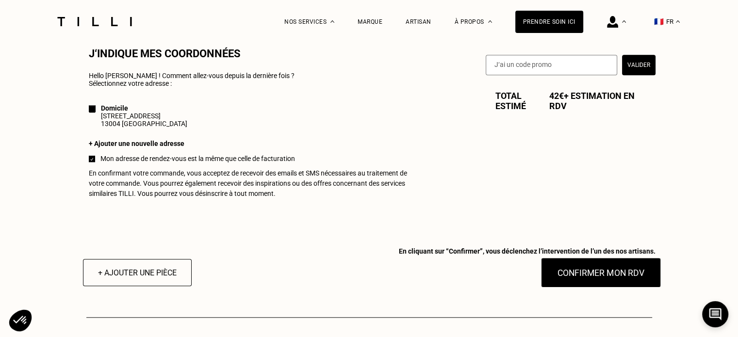
click at [621, 286] on button "Confirmer mon RDV" at bounding box center [600, 273] width 120 height 30
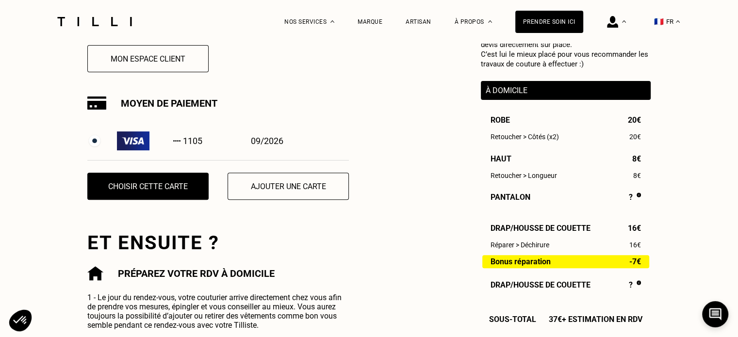
scroll to position [296, 0]
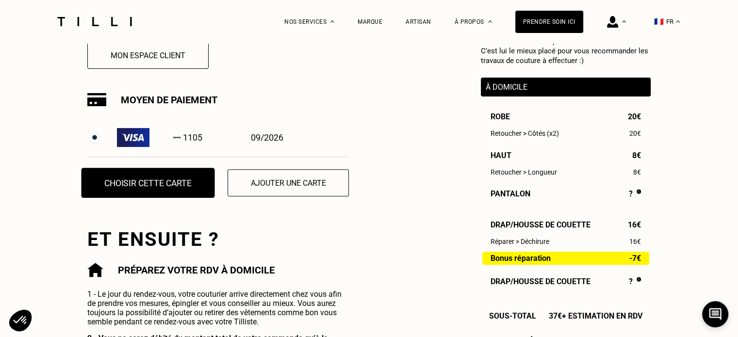
click at [129, 192] on button "Choisir cette carte" at bounding box center [147, 183] width 133 height 30
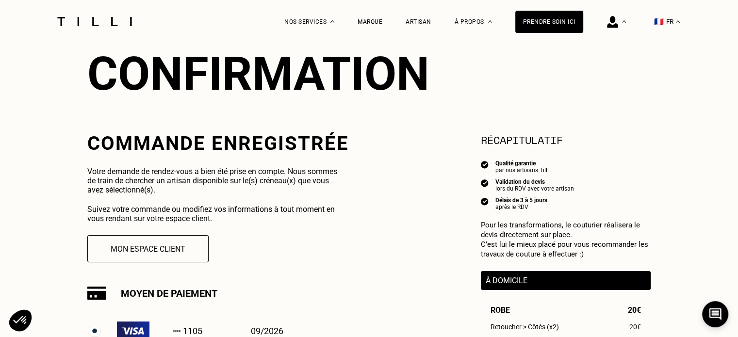
scroll to position [0, 0]
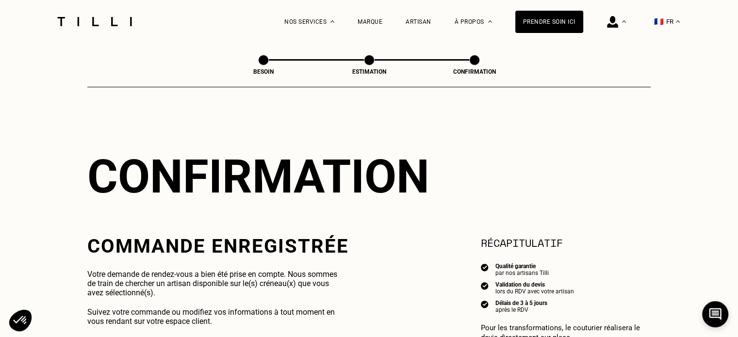
drag, startPoint x: 246, startPoint y: 13, endPoint x: 623, endPoint y: 22, distance: 376.9
click at [618, 22] on img at bounding box center [612, 22] width 11 height 12
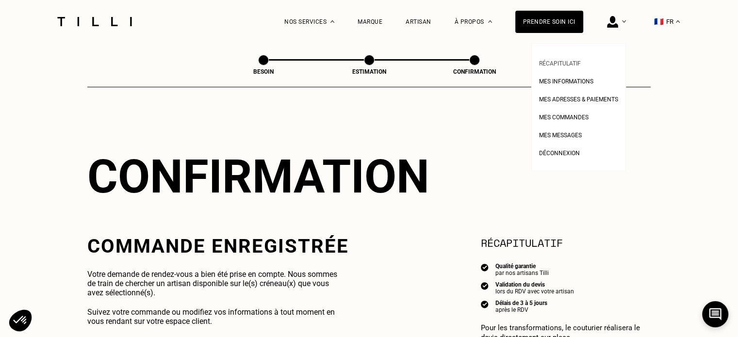
click at [588, 60] on li "Récapitulatif" at bounding box center [578, 62] width 79 height 18
click at [571, 62] on span "Récapitulatif" at bounding box center [560, 63] width 42 height 7
